Goal: Information Seeking & Learning: Learn about a topic

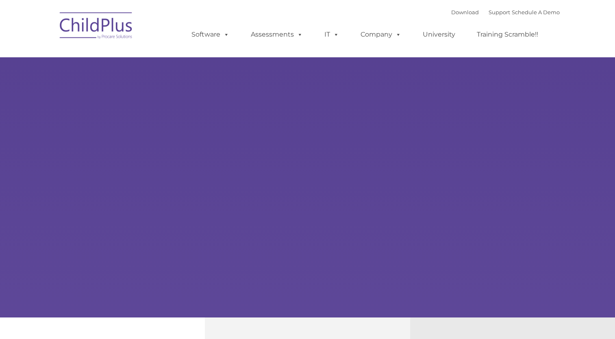
type input ""
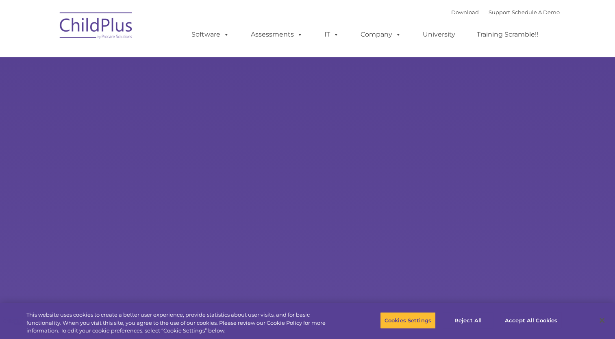
select select "MEDIUM"
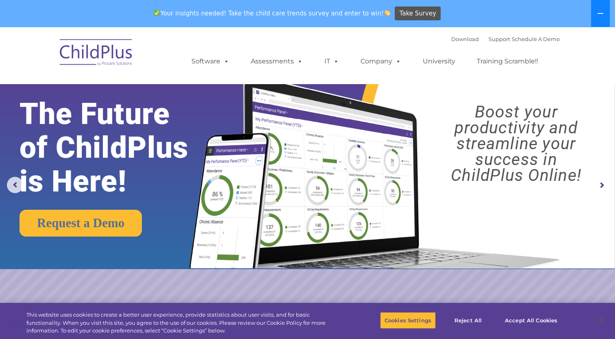
click at [597, 12] on icon at bounding box center [600, 13] width 7 height 7
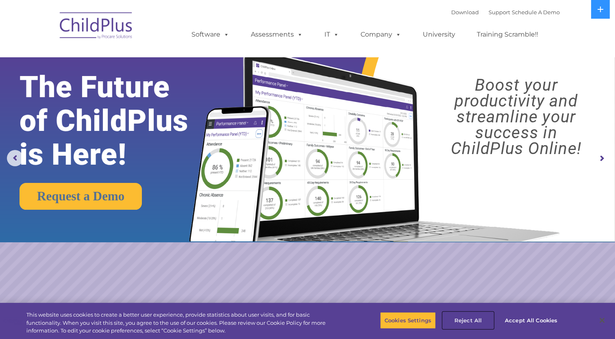
click at [471, 319] on button "Reject All" at bounding box center [468, 320] width 51 height 17
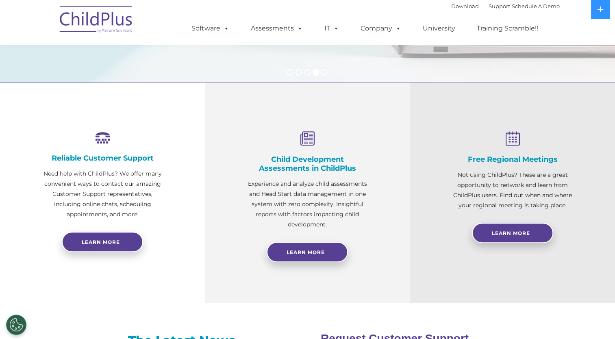
scroll to position [237, 0]
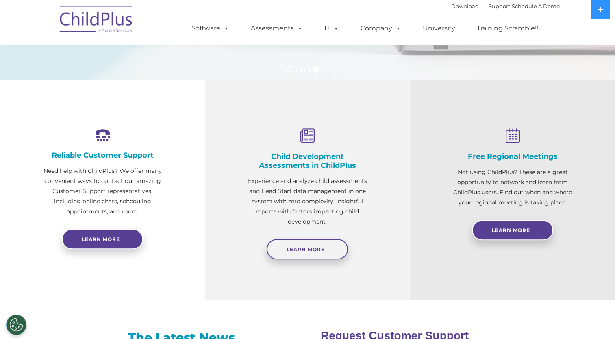
click at [312, 247] on span "Learn More" at bounding box center [305, 249] width 38 height 6
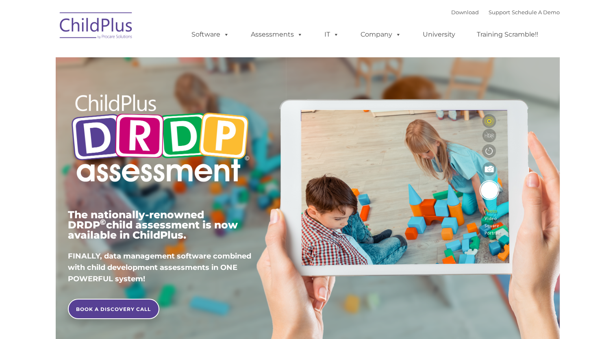
type input ""
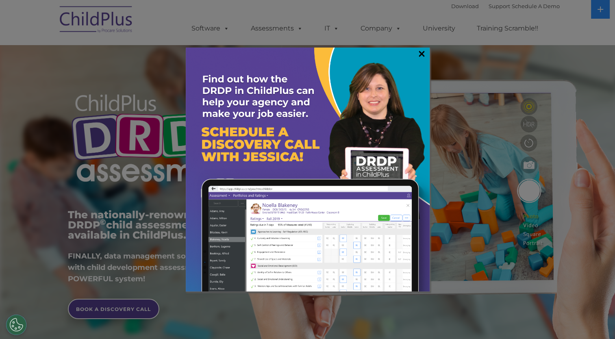
click at [424, 53] on link "×" at bounding box center [421, 54] width 9 height 8
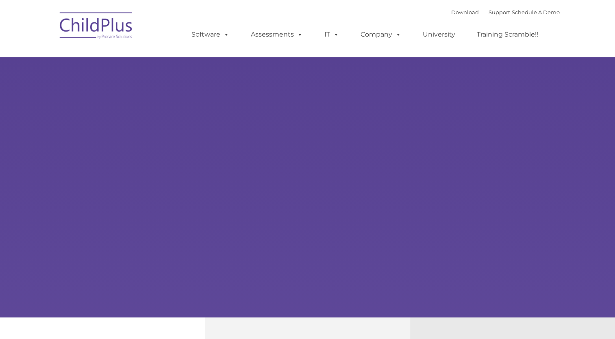
type input ""
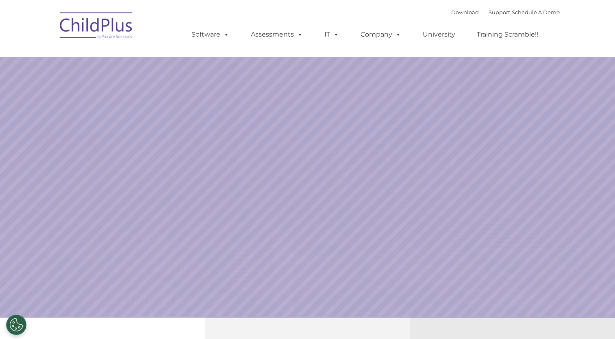
select select "MEDIUM"
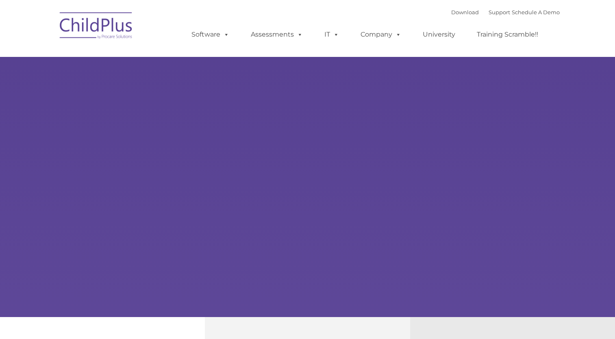
type input ""
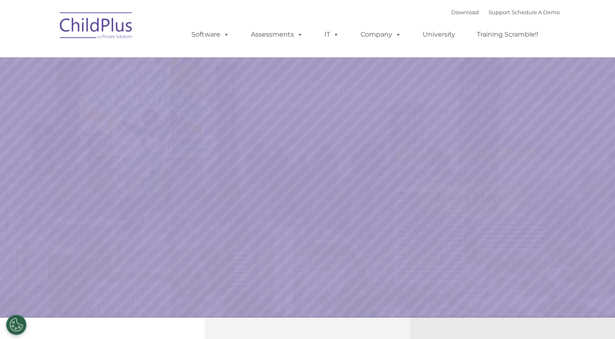
select select "MEDIUM"
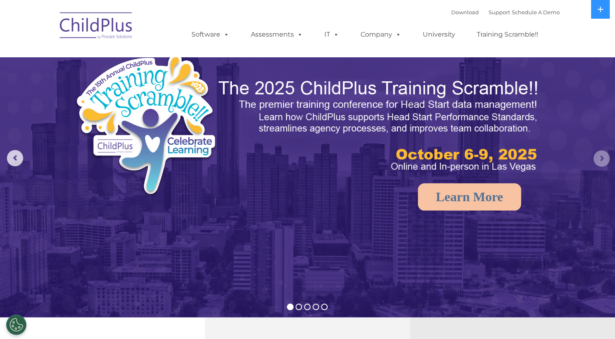
click at [605, 157] on rs-arrow at bounding box center [601, 158] width 16 height 16
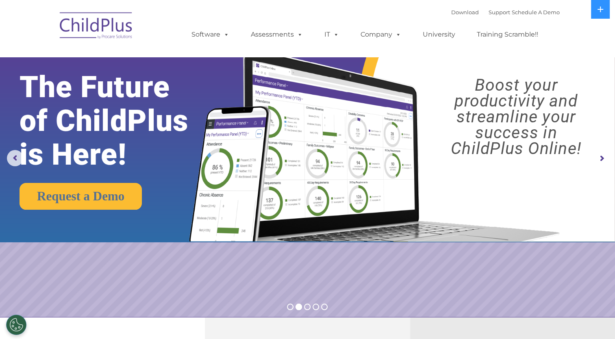
click at [603, 157] on rs-arrow at bounding box center [601, 158] width 16 height 16
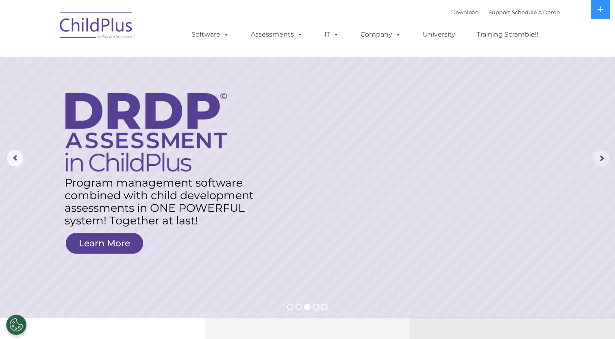
click at [601, 158] on rs-arrow at bounding box center [601, 158] width 16 height 16
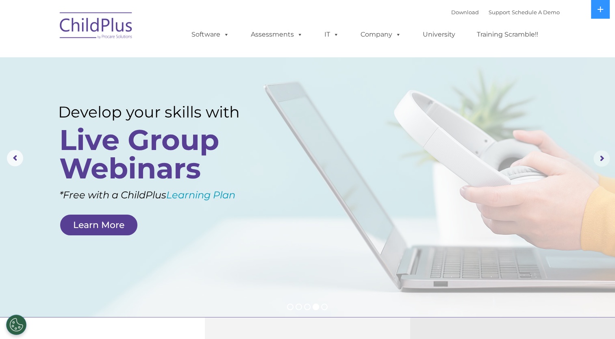
click at [597, 155] on rs-arrow at bounding box center [601, 158] width 16 height 16
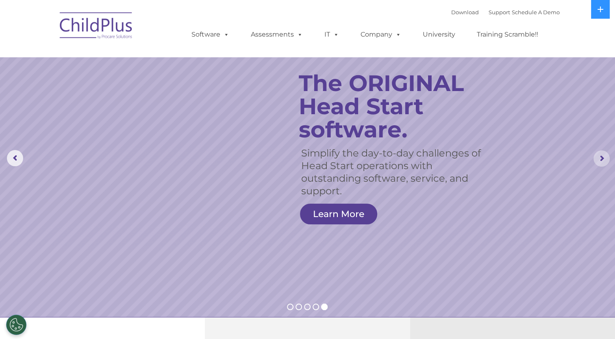
click at [603, 158] on rs-arrow at bounding box center [601, 158] width 16 height 16
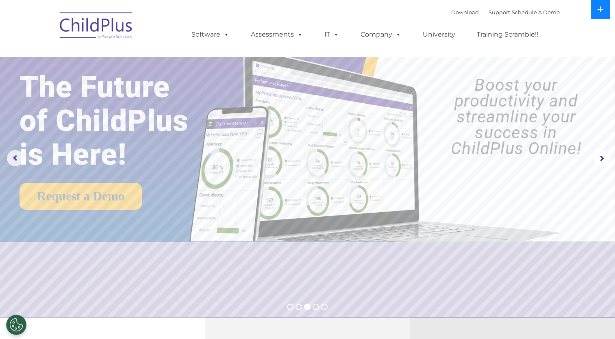
click at [602, 8] on icon at bounding box center [600, 9] width 7 height 7
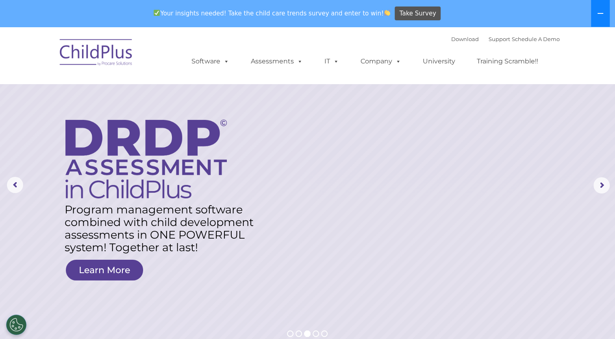
click at [598, 13] on icon at bounding box center [600, 13] width 6 height 1
